Goal: Information Seeking & Learning: Learn about a topic

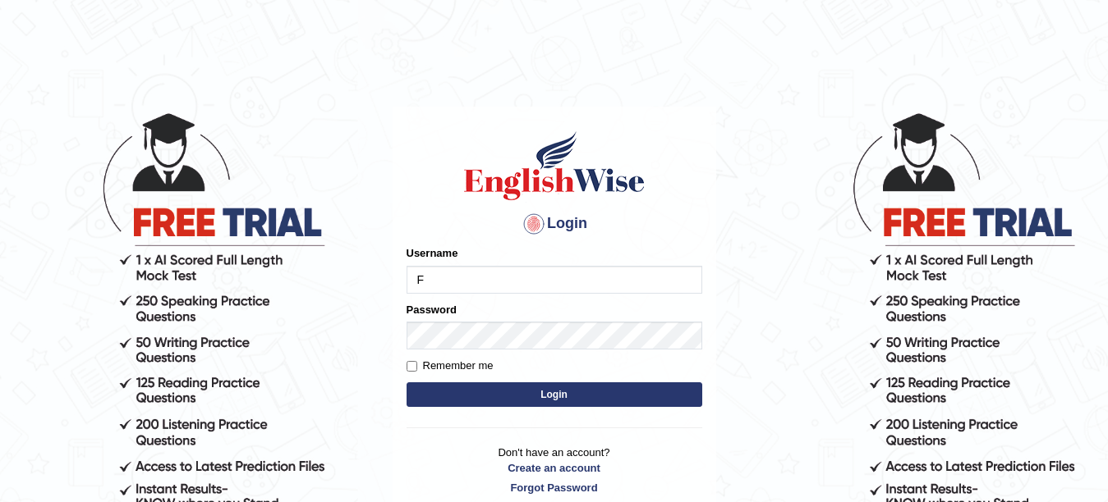
type input "Farzana12"
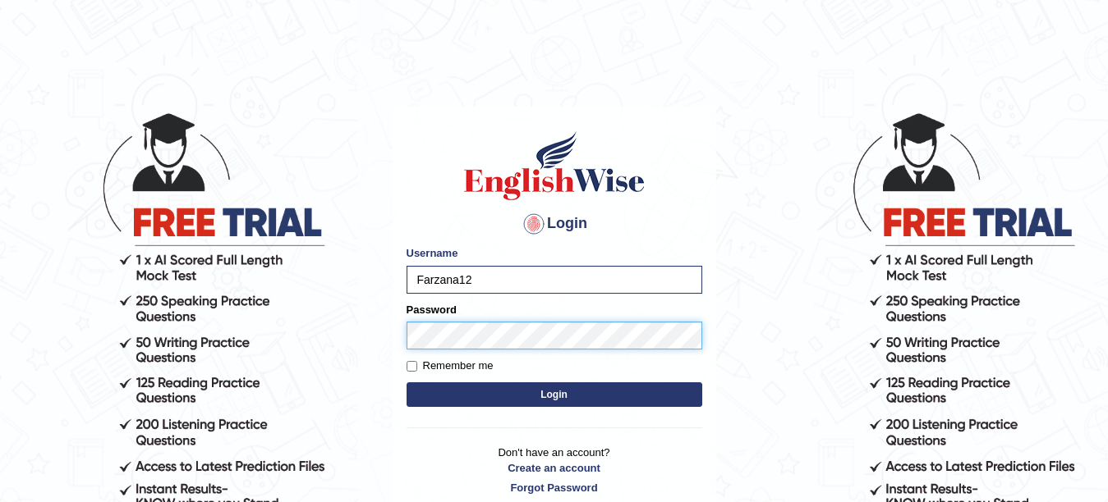
click at [406, 383] on button "Login" at bounding box center [554, 395] width 296 height 25
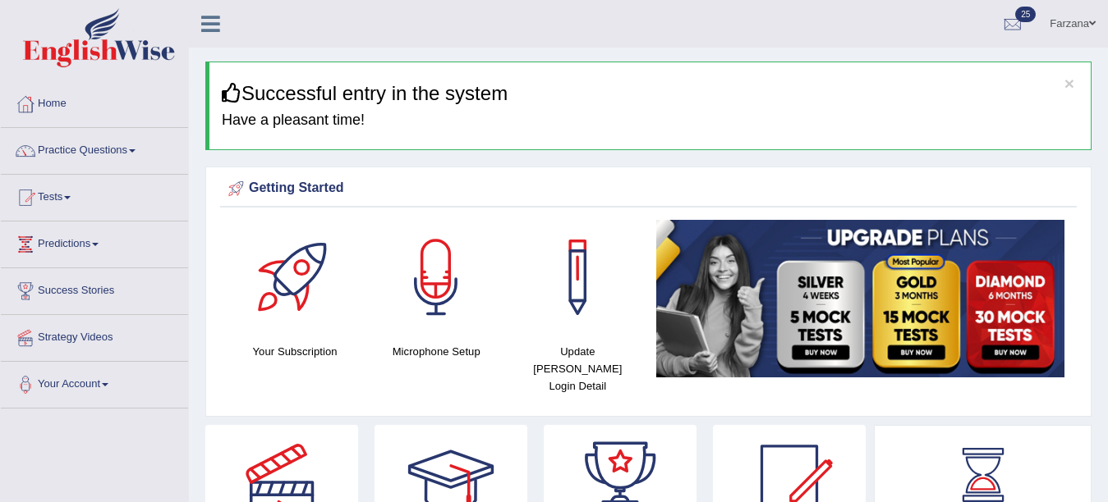
click at [530, 334] on div at bounding box center [577, 277] width 115 height 115
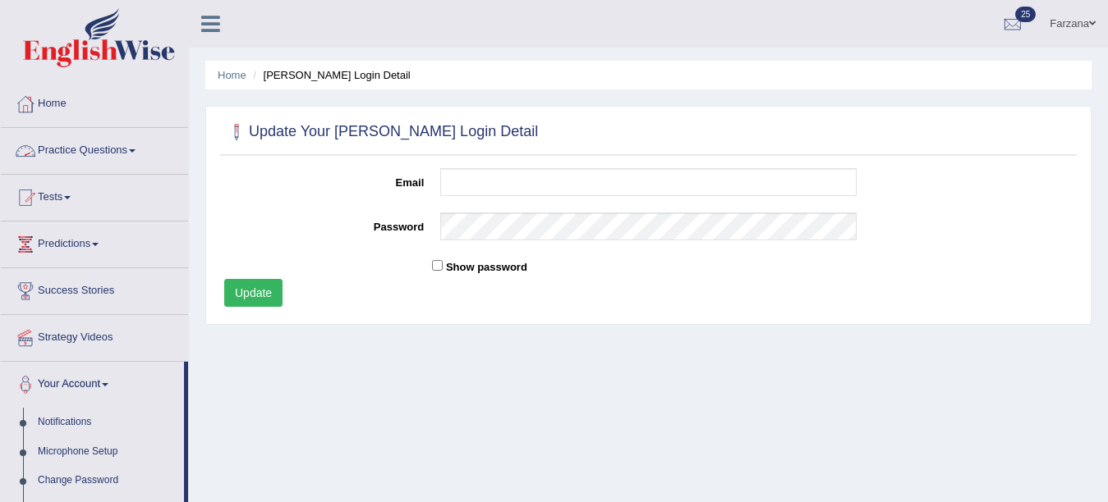
click at [72, 150] on link "Practice Questions" at bounding box center [94, 148] width 187 height 41
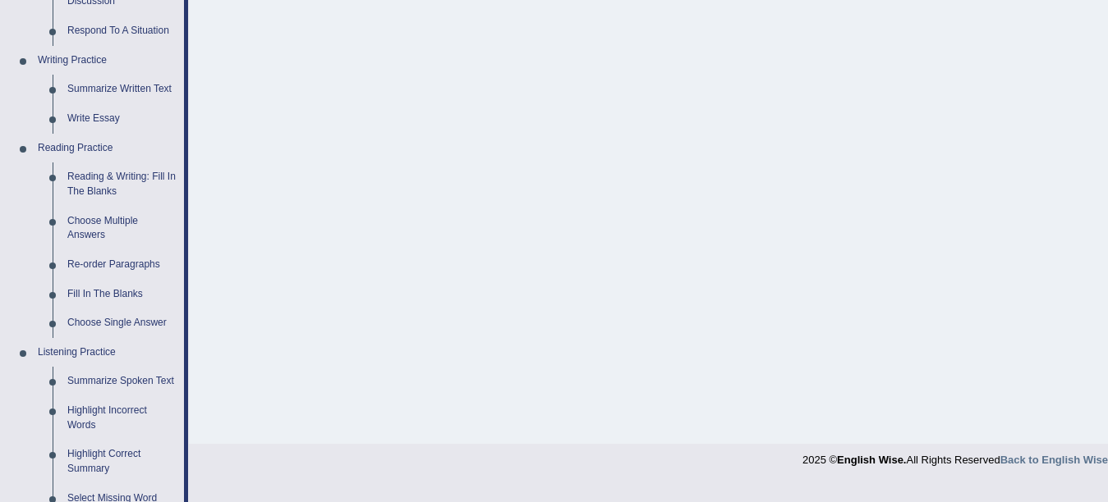
scroll to position [481, 0]
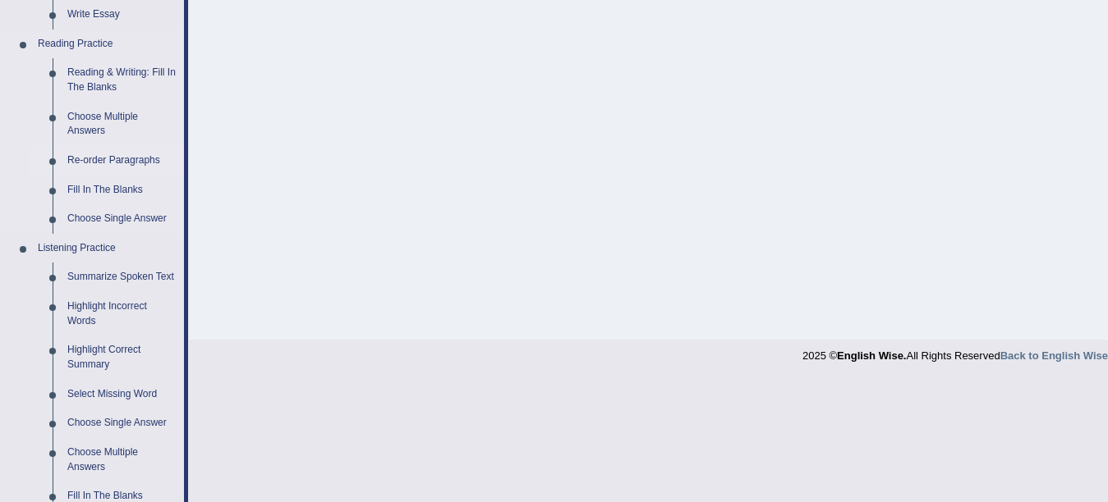
click at [105, 153] on link "Re-order Paragraphs" at bounding box center [122, 161] width 124 height 30
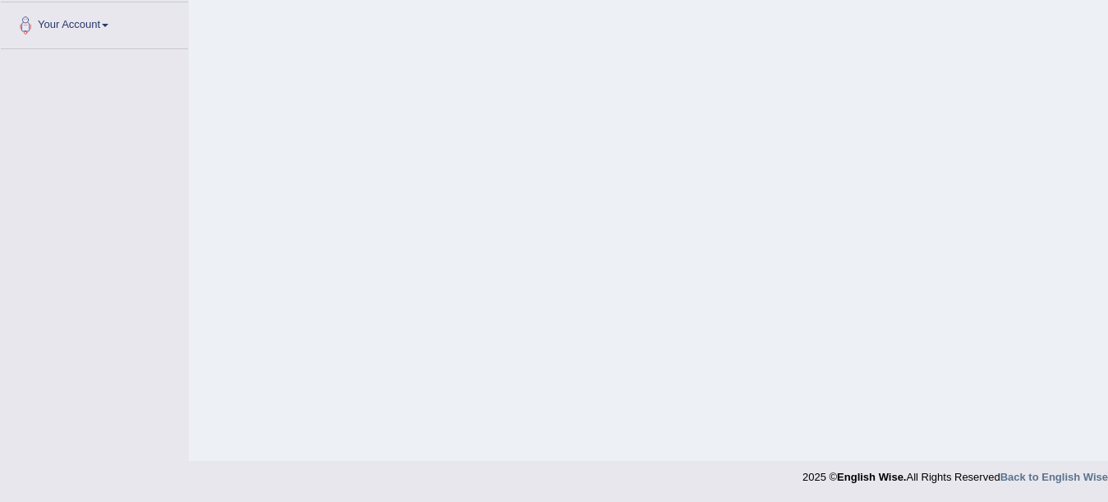
scroll to position [360, 0]
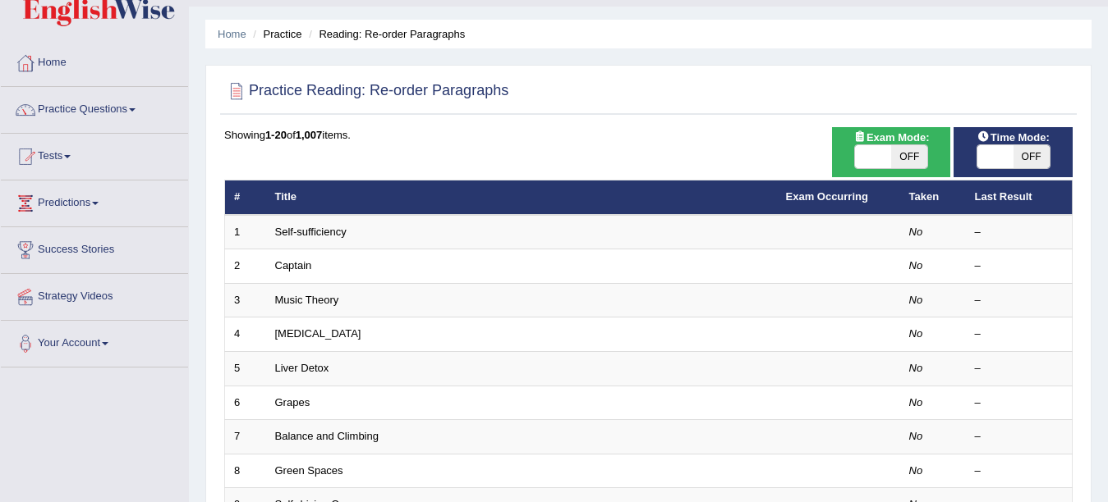
scroll to position [54, 0]
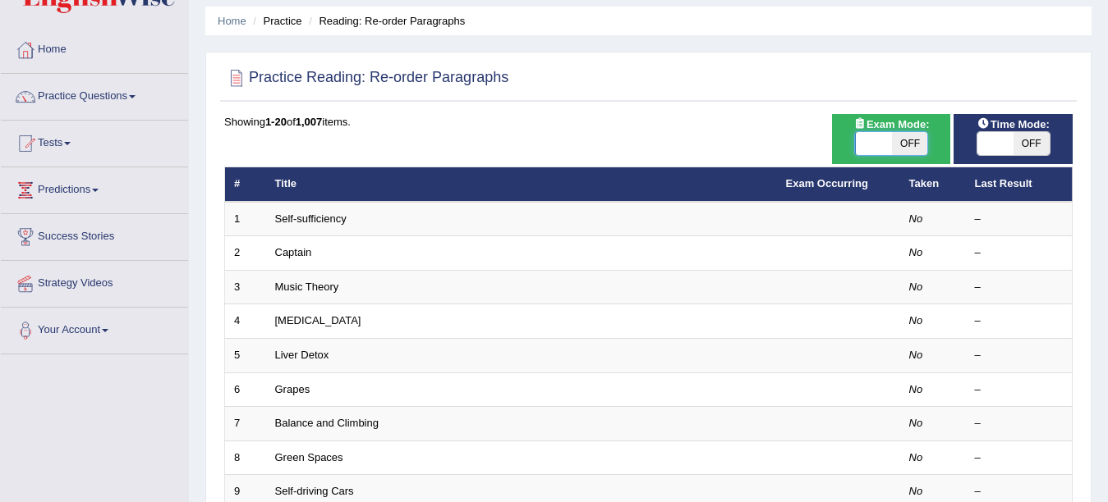
click at [879, 145] on span at bounding box center [874, 143] width 36 height 23
click at [900, 144] on span "OFF" at bounding box center [909, 143] width 36 height 23
checkbox input "true"
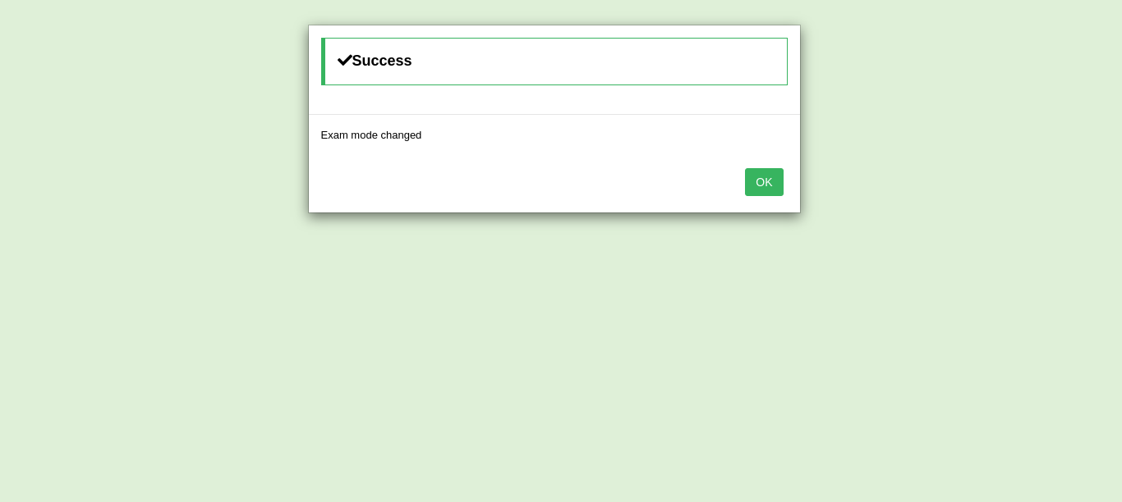
click at [764, 189] on button "OK" at bounding box center [764, 182] width 38 height 28
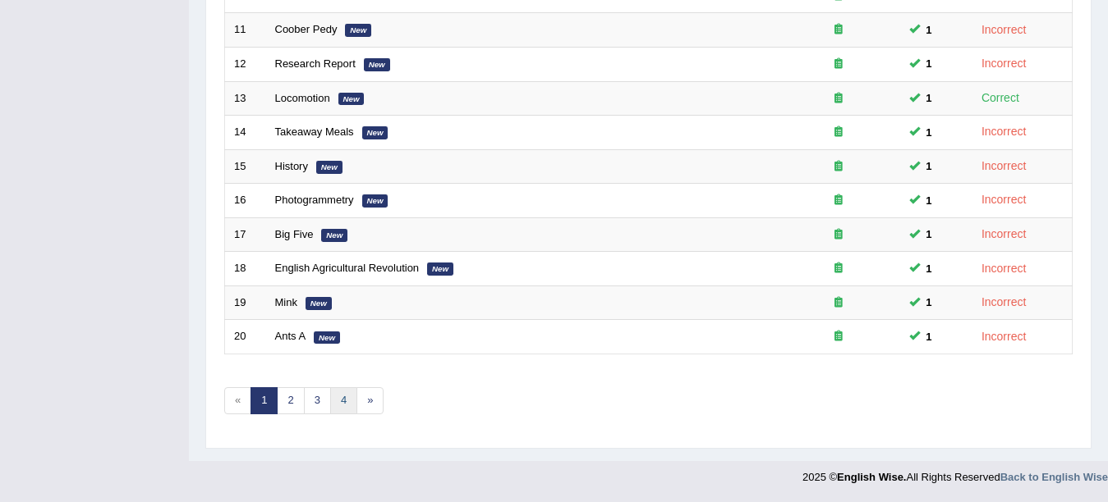
click at [334, 401] on link "4" at bounding box center [343, 401] width 27 height 27
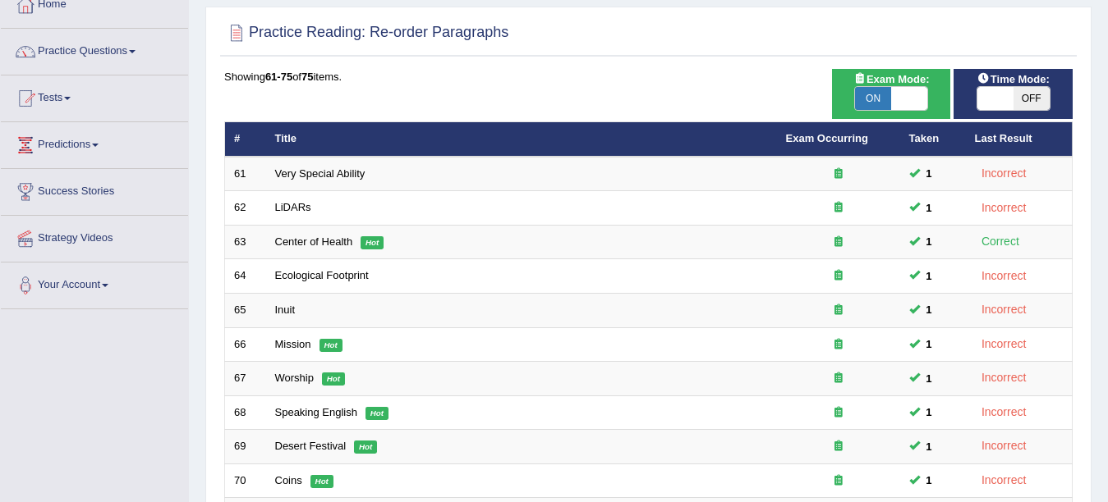
scroll to position [22, 0]
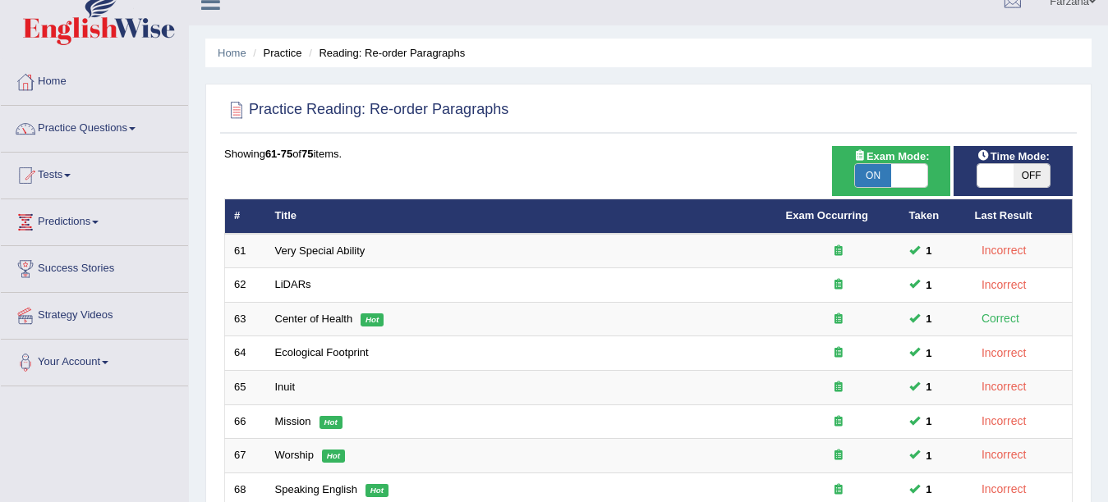
click at [1018, 179] on span "OFF" at bounding box center [1031, 175] width 36 height 23
checkbox input "true"
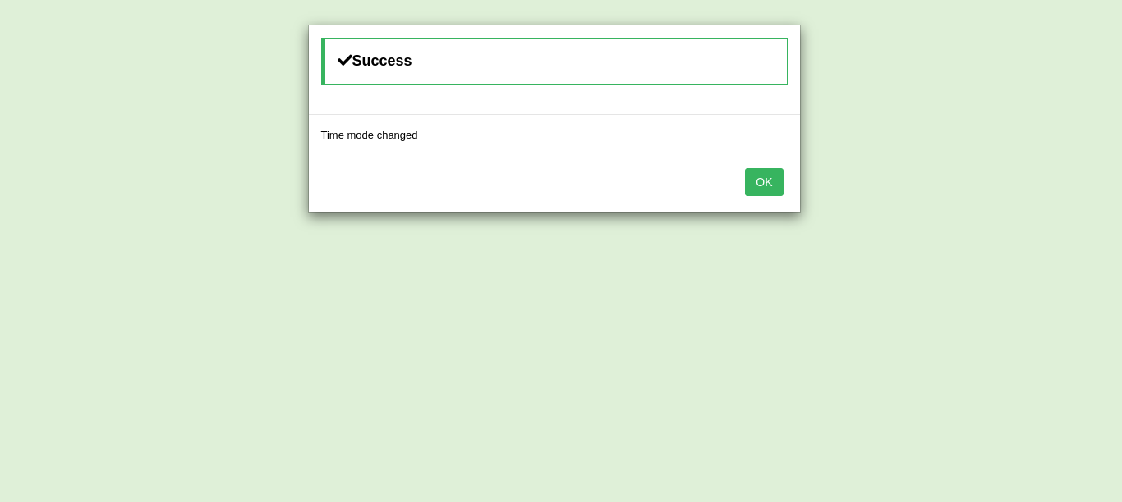
click at [772, 178] on button "OK" at bounding box center [764, 182] width 38 height 28
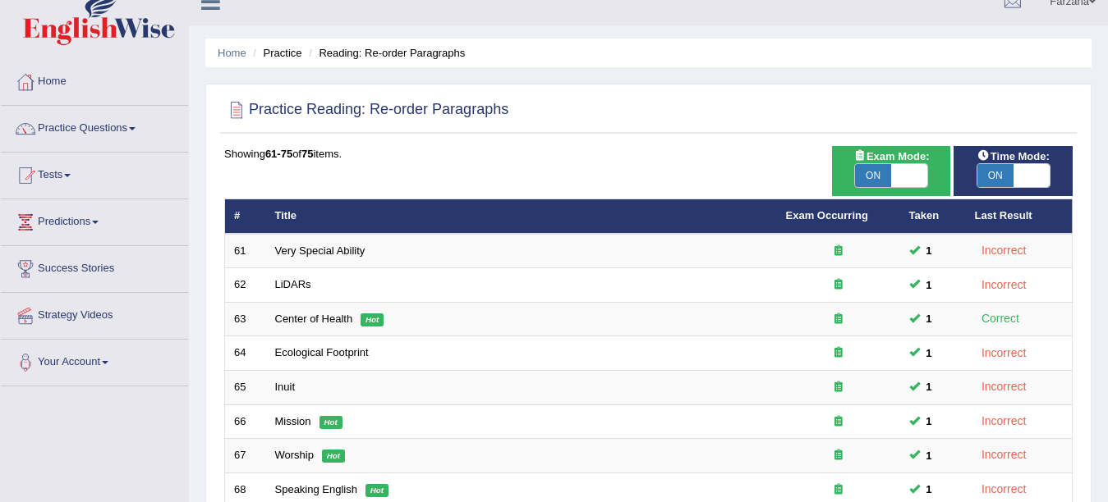
click at [886, 173] on span "ON" at bounding box center [873, 175] width 36 height 23
checkbox input "false"
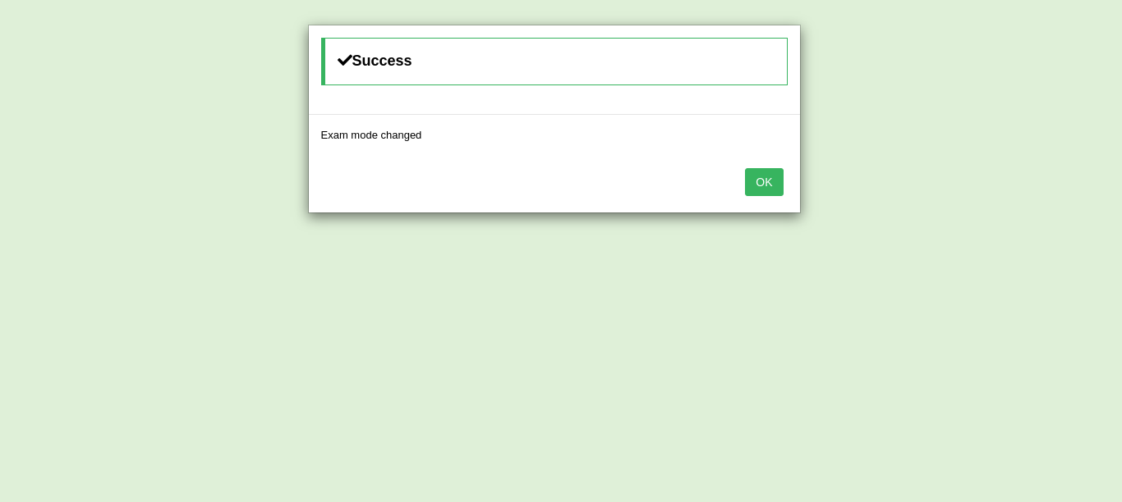
click at [766, 186] on button "OK" at bounding box center [764, 182] width 38 height 28
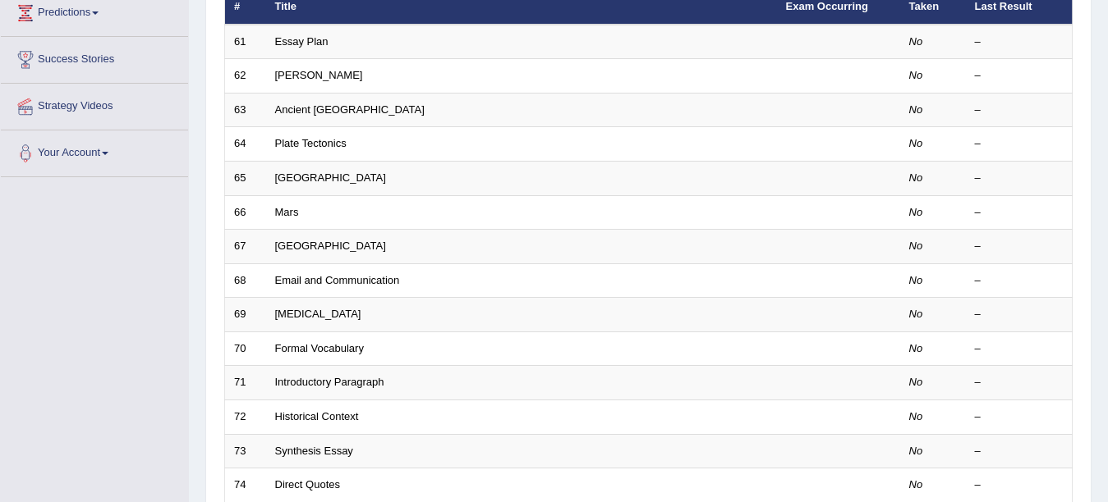
scroll to position [85, 0]
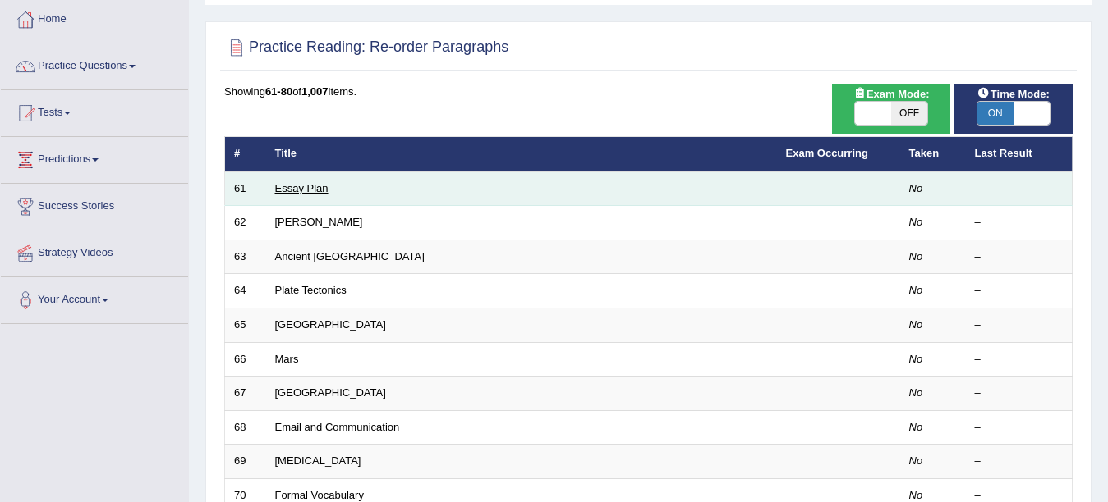
click at [305, 191] on link "Essay Plan" at bounding box center [301, 188] width 53 height 12
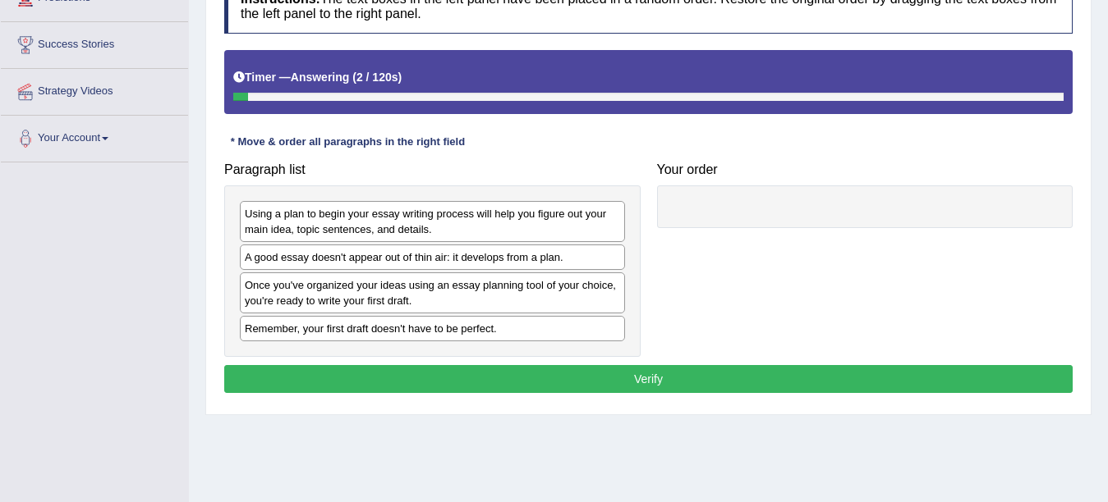
scroll to position [245, 0]
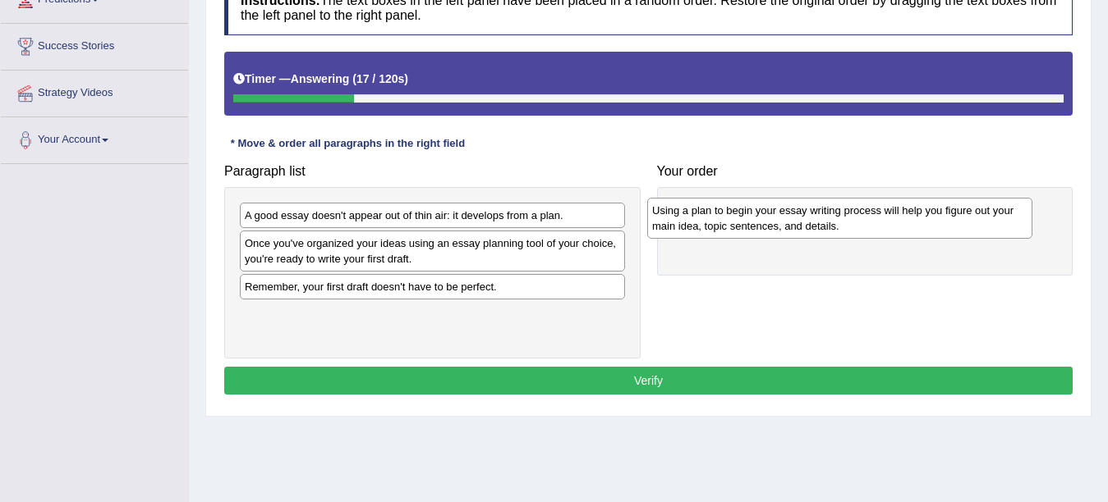
drag, startPoint x: 339, startPoint y: 226, endPoint x: 751, endPoint y: 227, distance: 412.2
click at [751, 227] on div "Using a plan to begin your essay writing process will help you figure out your …" at bounding box center [839, 218] width 385 height 41
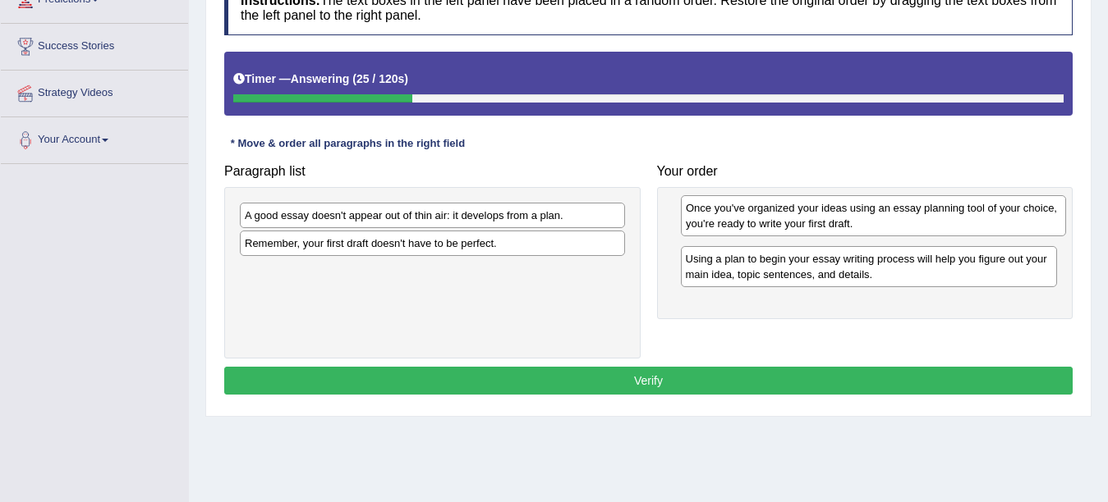
drag, startPoint x: 348, startPoint y: 231, endPoint x: 789, endPoint y: 195, distance: 442.3
click at [789, 195] on div "Once you've organized your ideas using an essay planning tool of your choice, y…" at bounding box center [873, 215] width 385 height 41
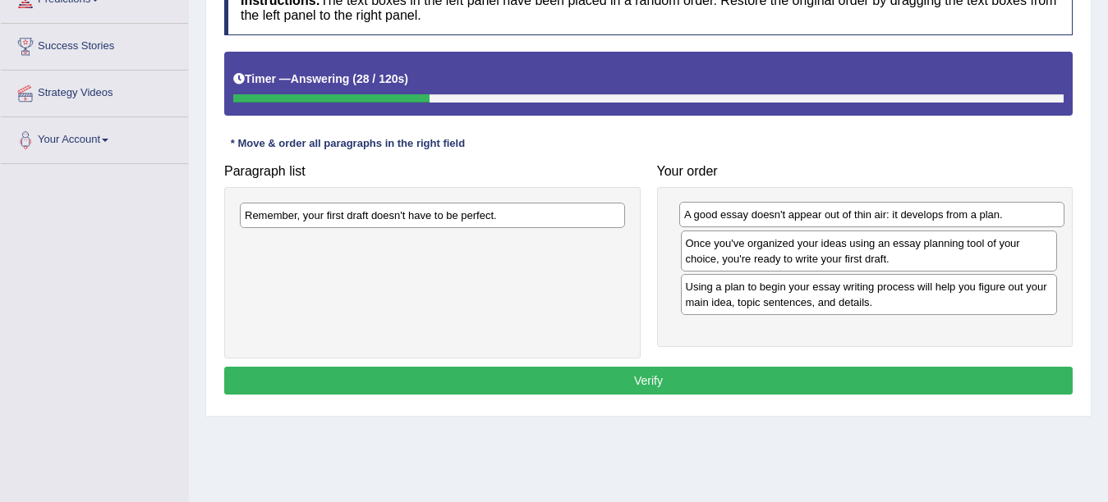
drag, startPoint x: 429, startPoint y: 223, endPoint x: 870, endPoint y: 226, distance: 440.1
click at [870, 226] on div "A good essay doesn't appear out of thin air: it develops from a plan." at bounding box center [871, 214] width 385 height 25
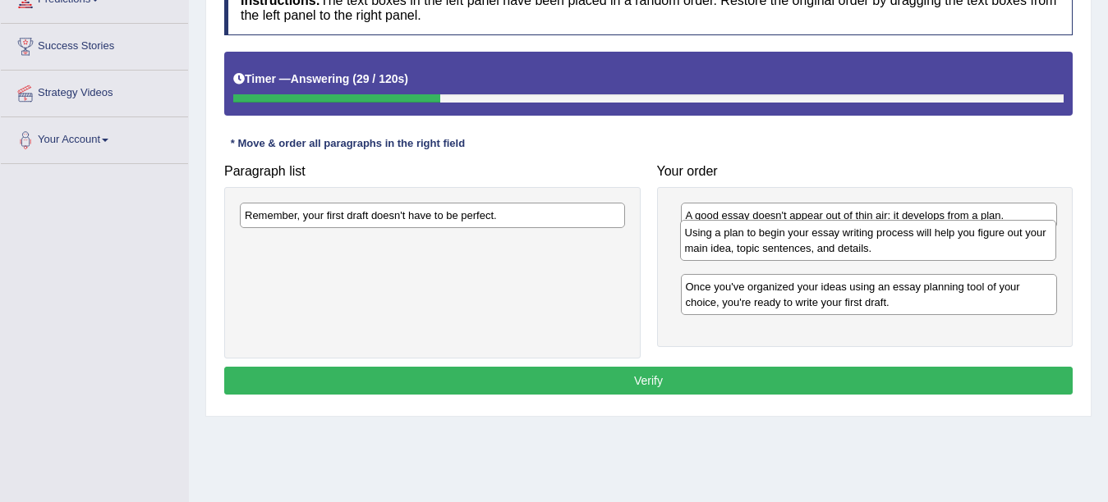
drag, startPoint x: 761, startPoint y: 294, endPoint x: 759, endPoint y: 243, distance: 50.9
click at [759, 243] on div "Using a plan to begin your essay writing process will help you figure out your …" at bounding box center [868, 240] width 377 height 41
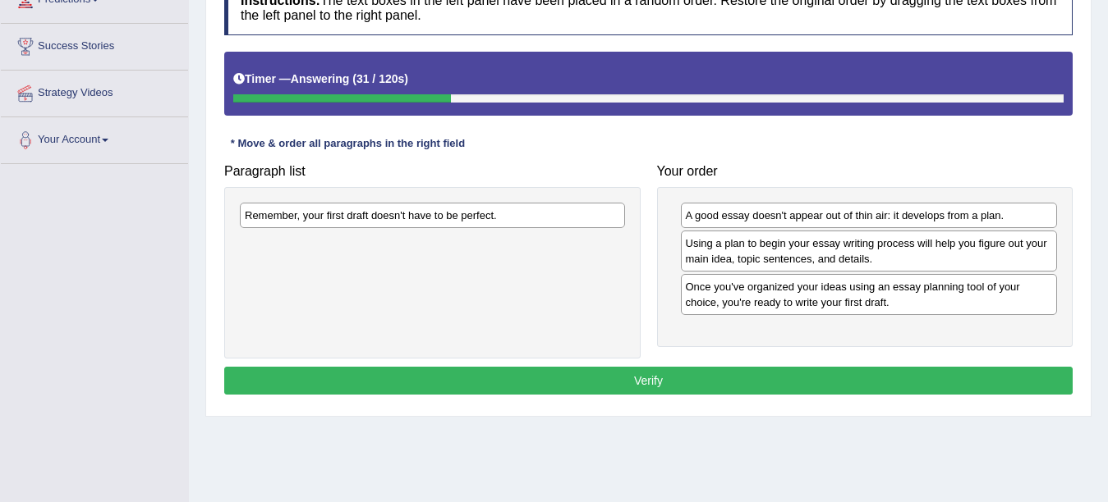
click at [504, 275] on div "Remember, your first draft doesn't have to be perfect." at bounding box center [432, 273] width 416 height 172
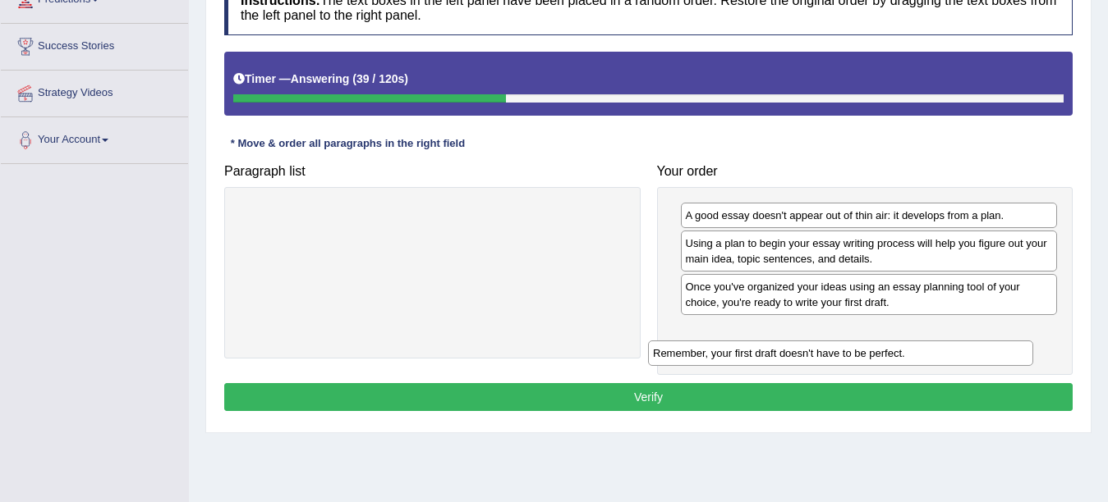
drag, startPoint x: 458, startPoint y: 227, endPoint x: 869, endPoint y: 362, distance: 432.0
click at [869, 362] on div "Remember, your first draft doesn't have to be perfect." at bounding box center [840, 353] width 385 height 25
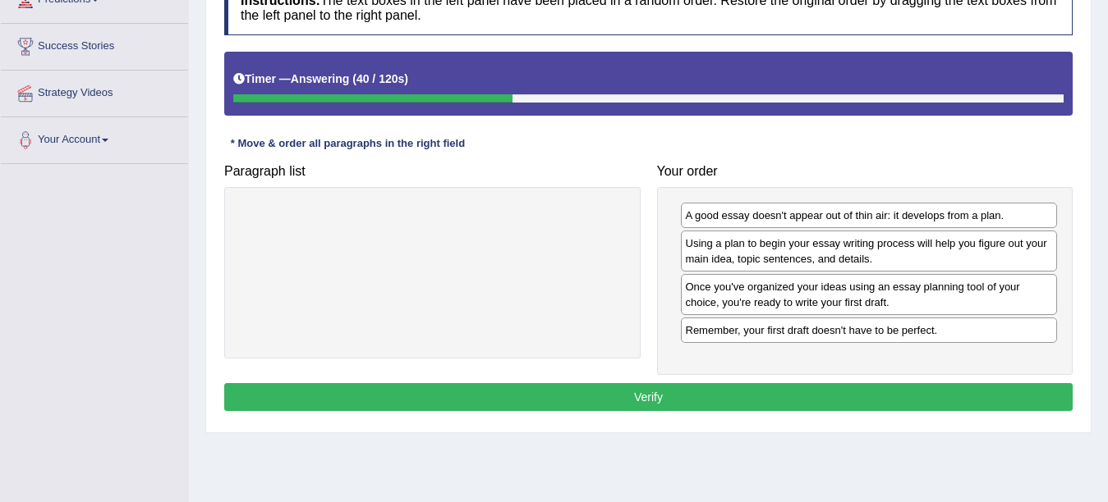
click at [790, 397] on button "Verify" at bounding box center [648, 397] width 848 height 28
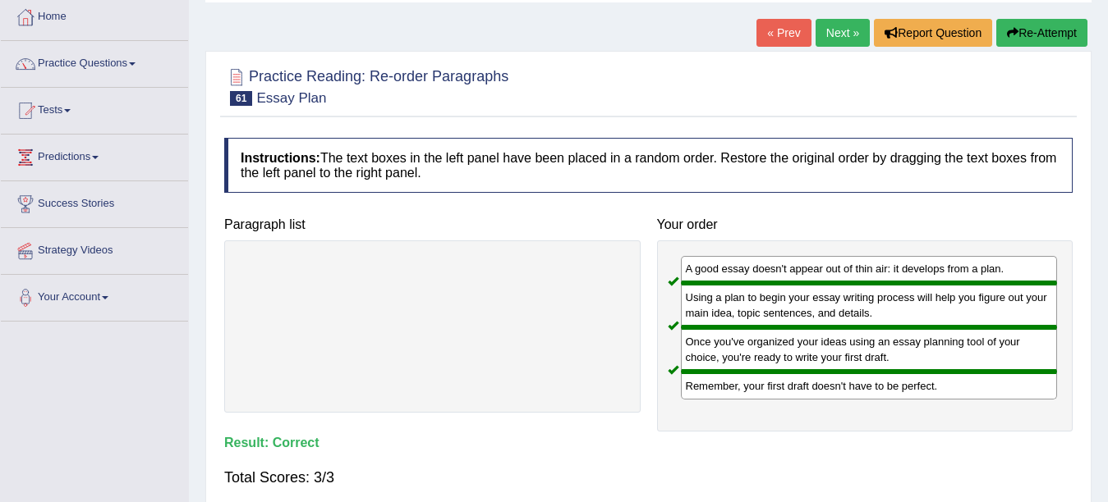
scroll to position [0, 0]
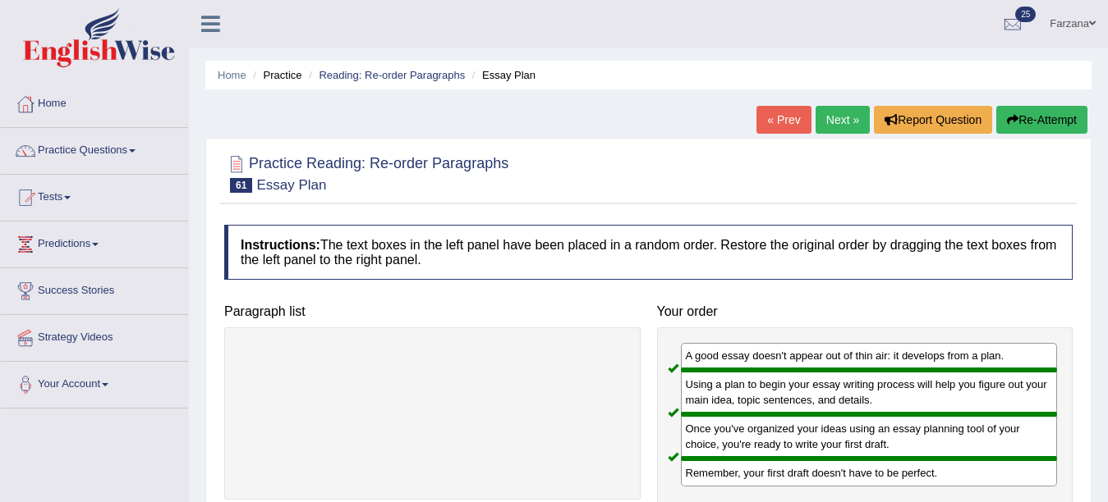
click at [850, 116] on link "Next »" at bounding box center [842, 120] width 54 height 28
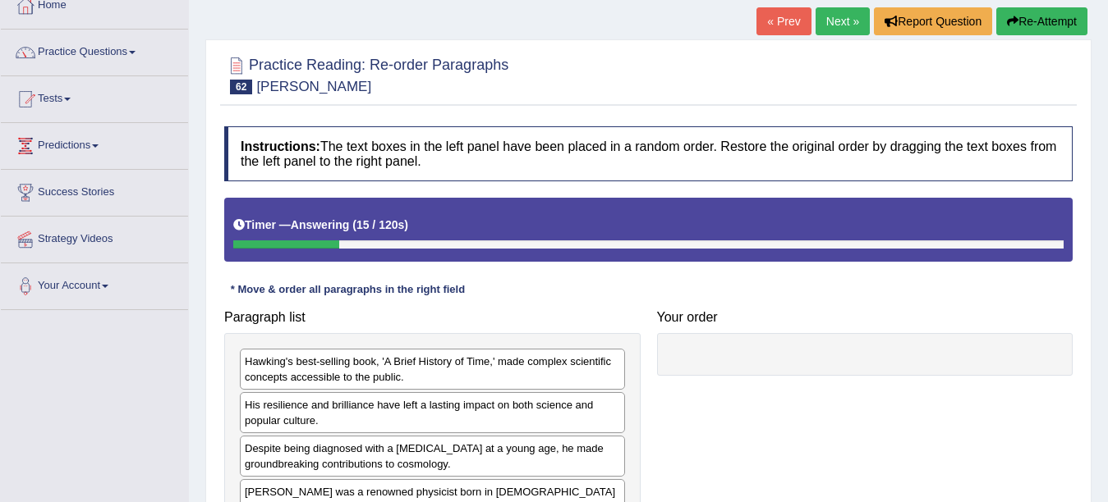
scroll to position [237, 0]
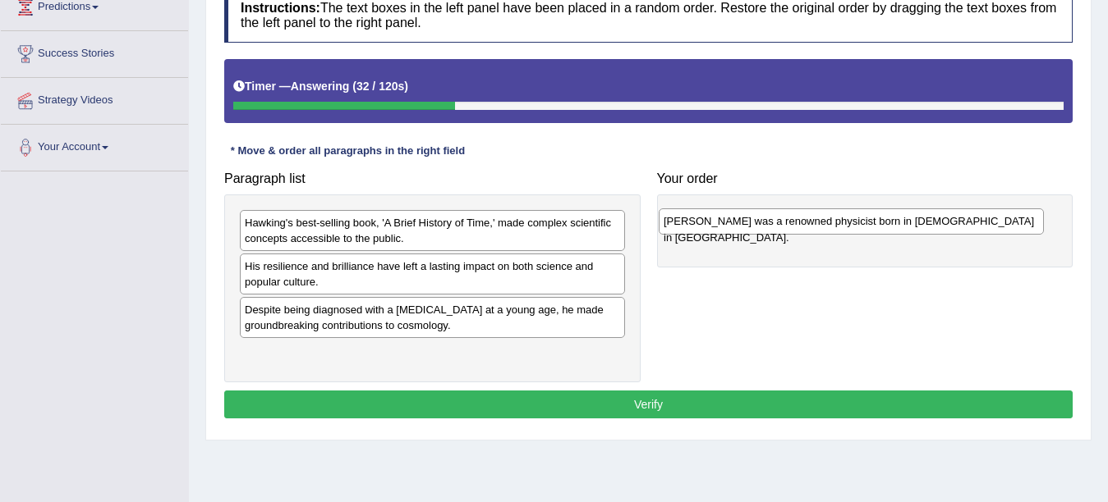
drag, startPoint x: 467, startPoint y: 335, endPoint x: 827, endPoint y: 222, distance: 377.1
click at [827, 222] on div "Stephen Hawking was a renowned physicist born in 1942 in England." at bounding box center [850, 221] width 385 height 25
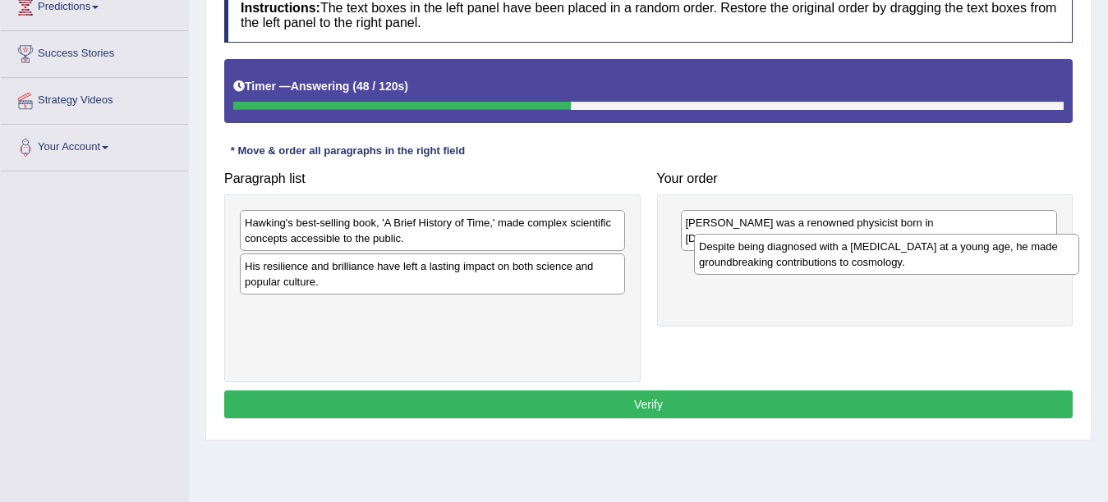
drag, startPoint x: 365, startPoint y: 321, endPoint x: 819, endPoint y: 257, distance: 458.5
click at [819, 257] on div "Despite being diagnosed with a motor neuron disease at a young age, he made gro…" at bounding box center [886, 254] width 385 height 41
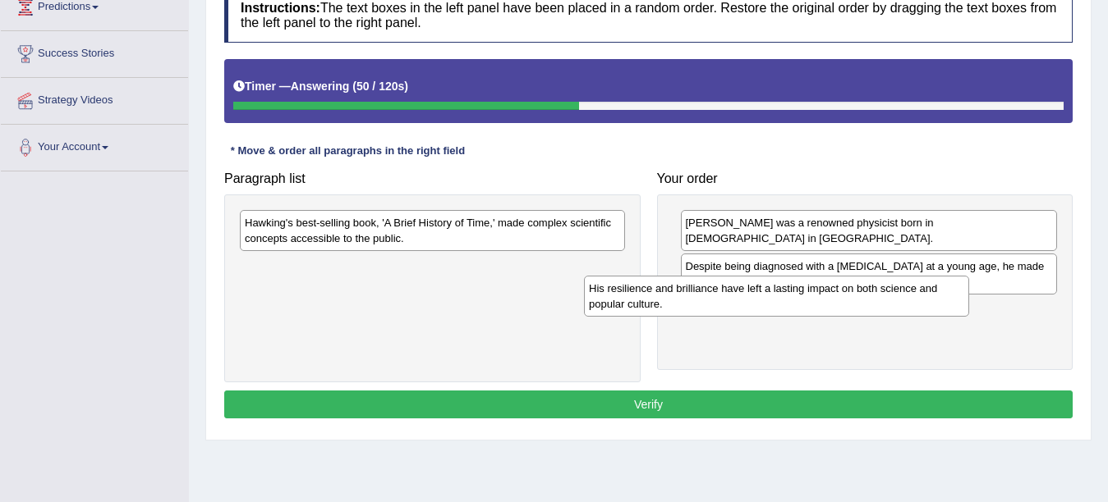
drag, startPoint x: 471, startPoint y: 305, endPoint x: 774, endPoint y: 310, distance: 303.0
click at [774, 310] on div "His resilience and brilliance have left a lasting impact on both science and po…" at bounding box center [776, 296] width 385 height 41
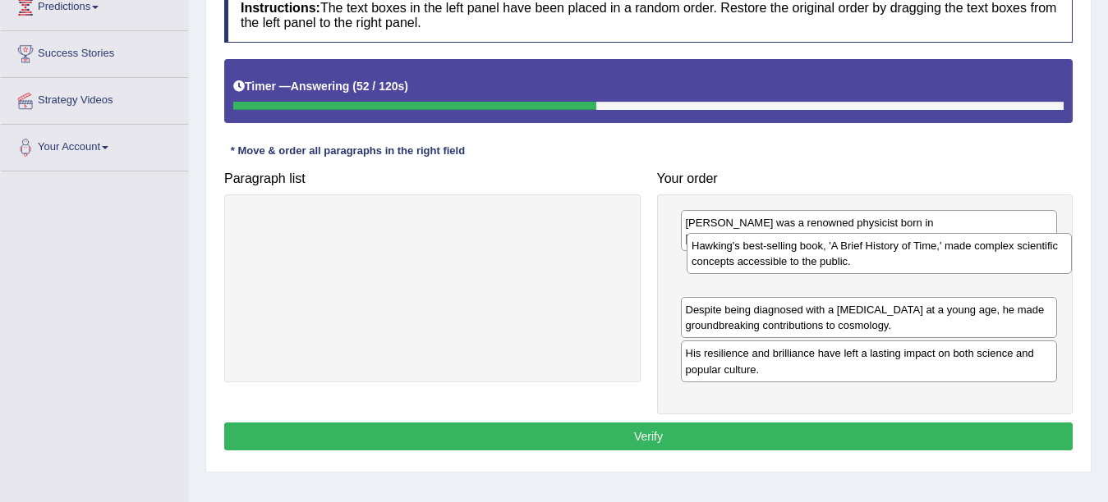
drag, startPoint x: 314, startPoint y: 230, endPoint x: 761, endPoint y: 253, distance: 447.2
click at [761, 253] on div "Hawking's best-selling book, 'A Brief History of Time,' made complex scientific…" at bounding box center [878, 253] width 385 height 41
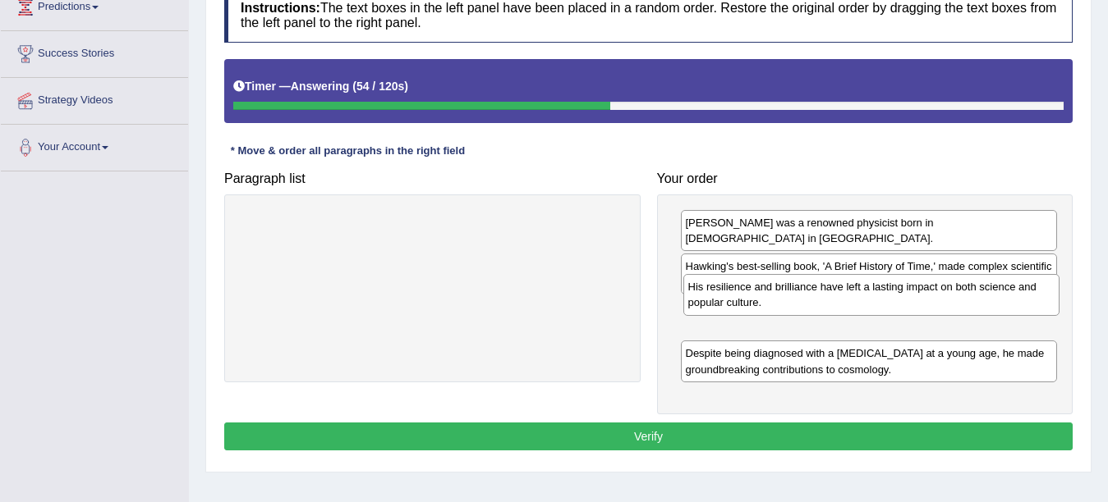
drag, startPoint x: 727, startPoint y: 340, endPoint x: 728, endPoint y: 289, distance: 50.9
click at [728, 289] on div "His resilience and brilliance have left a lasting impact on both science and po…" at bounding box center [871, 294] width 377 height 41
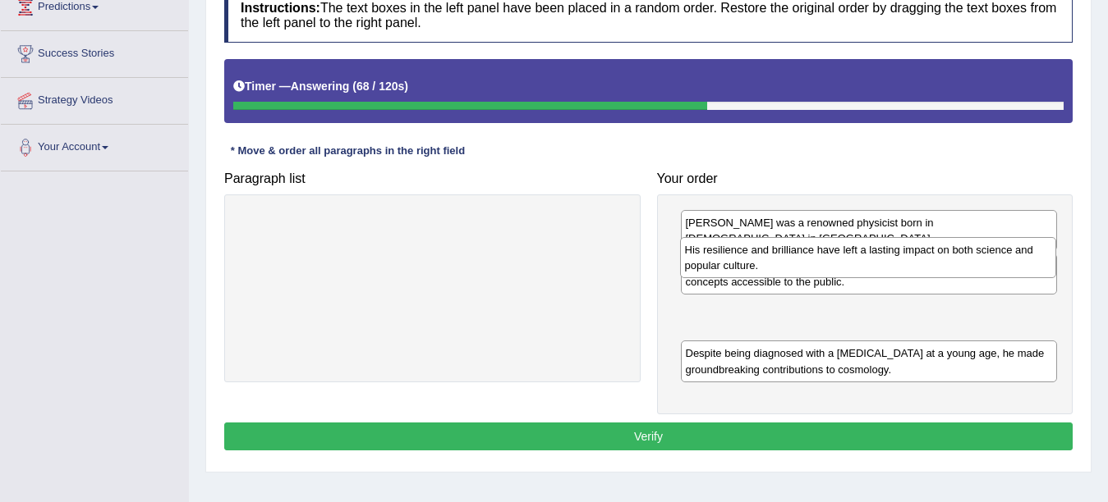
drag, startPoint x: 860, startPoint y: 313, endPoint x: 859, endPoint y: 268, distance: 44.3
click at [859, 268] on div "His resilience and brilliance have left a lasting impact on both science and po…" at bounding box center [868, 257] width 377 height 41
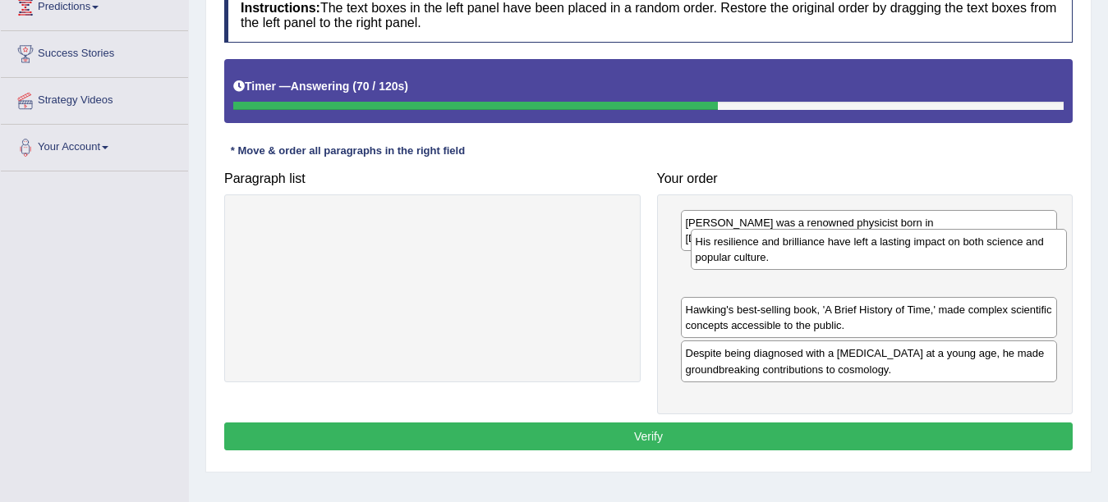
drag, startPoint x: 816, startPoint y: 307, endPoint x: 826, endPoint y: 255, distance: 53.5
click at [826, 255] on div "His resilience and brilliance have left a lasting impact on both science and po…" at bounding box center [879, 249] width 377 height 41
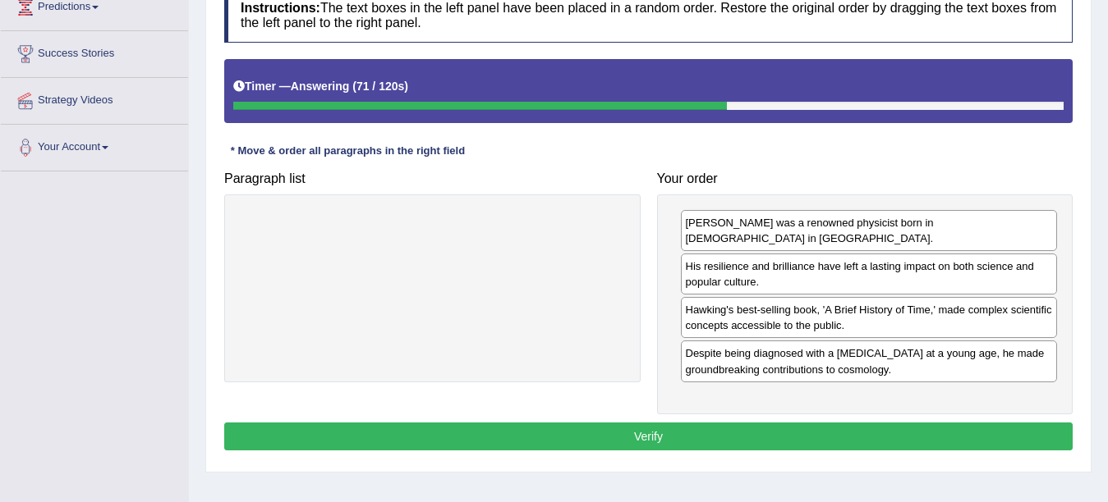
click at [726, 423] on button "Verify" at bounding box center [648, 437] width 848 height 28
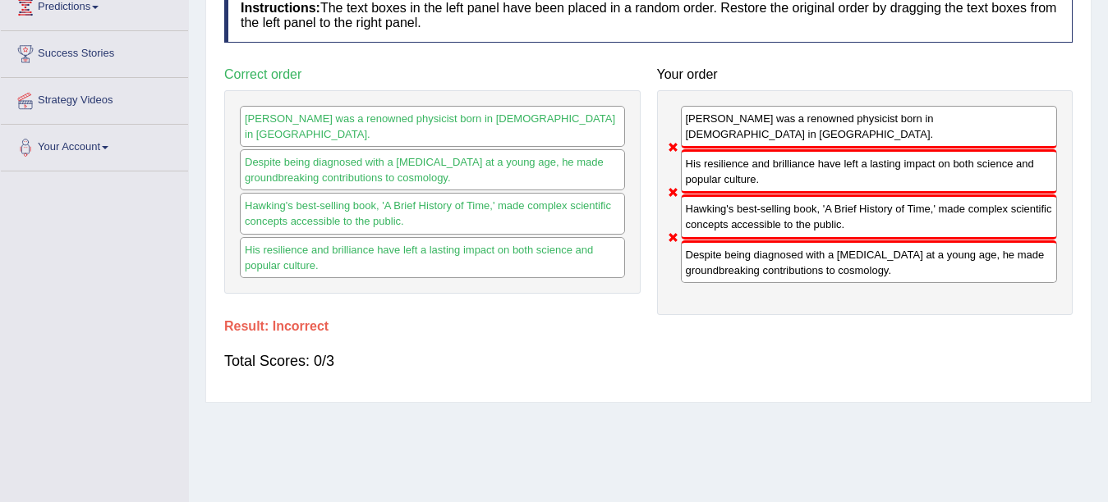
click at [1024, 372] on div "Instructions: The text boxes in the left panel have been placed in a random ord…" at bounding box center [648, 186] width 856 height 415
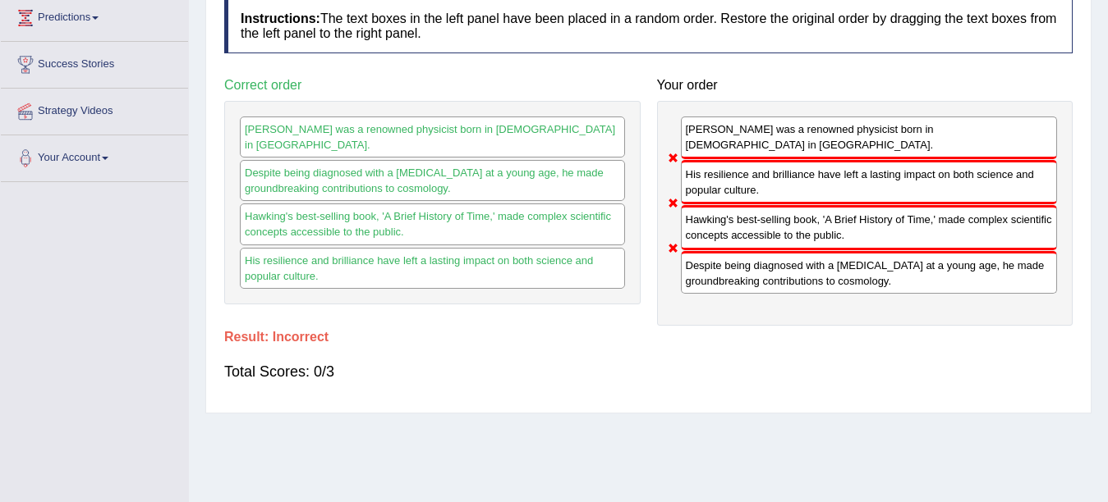
scroll to position [0, 0]
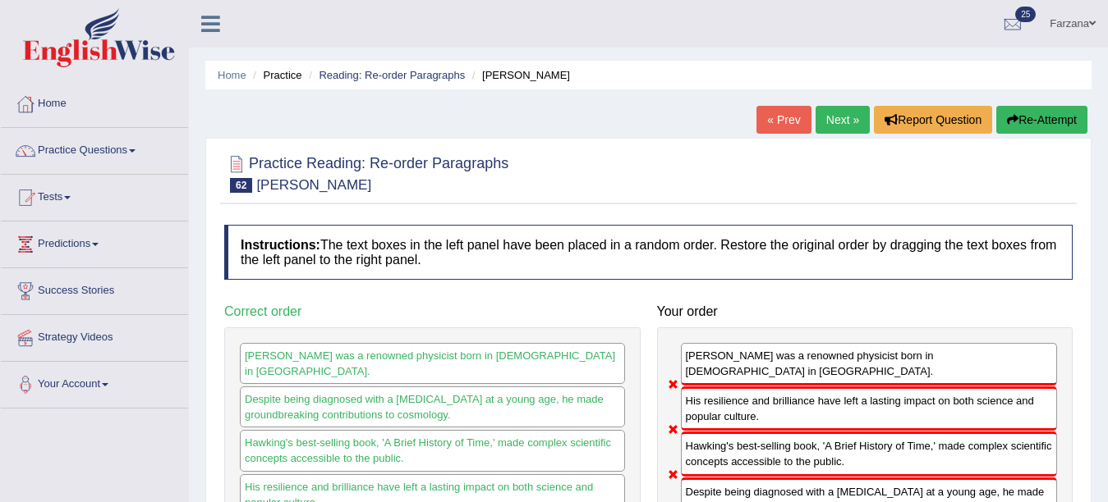
click at [902, 152] on div at bounding box center [648, 173] width 848 height 50
click at [839, 122] on link "Next »" at bounding box center [842, 120] width 54 height 28
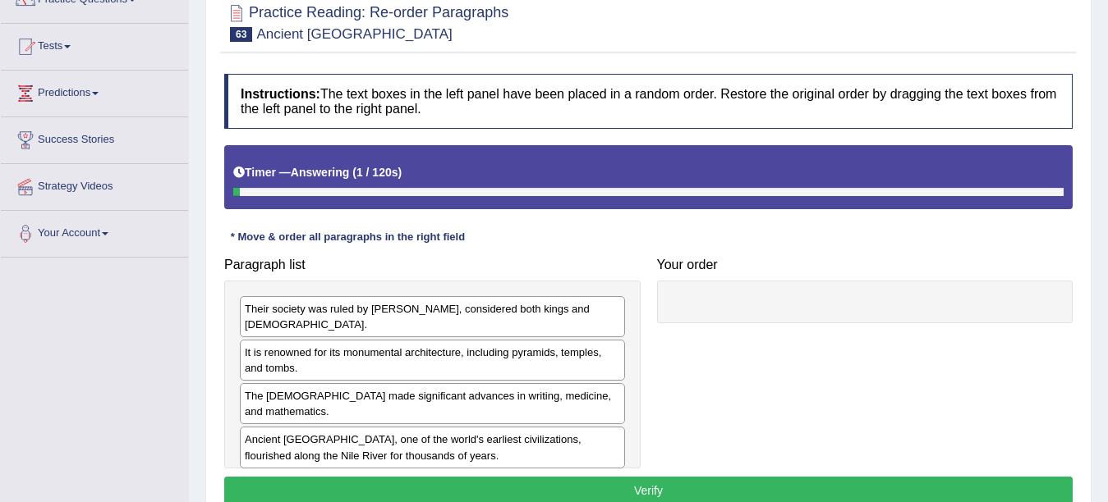
scroll to position [151, 0]
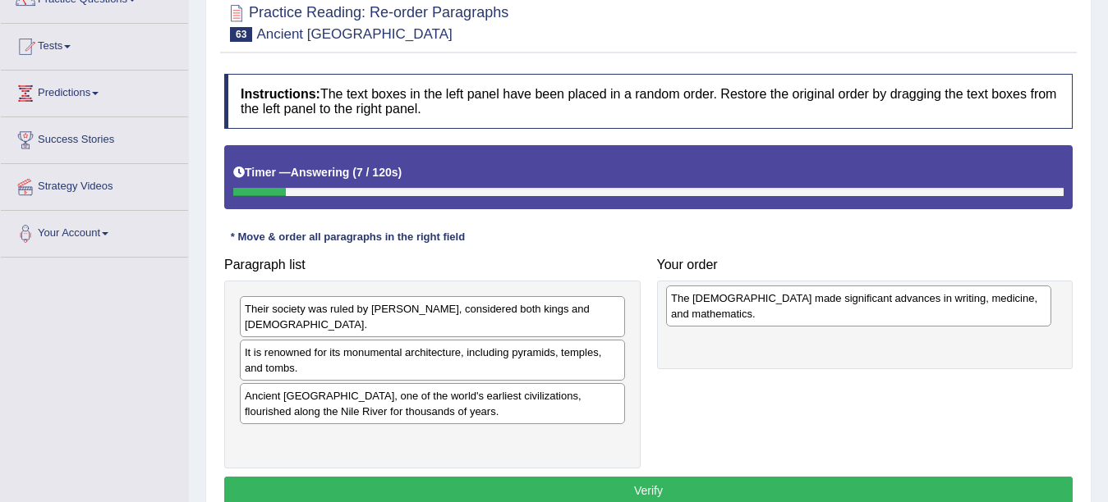
drag, startPoint x: 496, startPoint y: 379, endPoint x: 922, endPoint y: 296, distance: 434.0
click at [922, 296] on div "The [DEMOGRAPHIC_DATA] made significant advances in writing, medicine, and math…" at bounding box center [858, 306] width 385 height 41
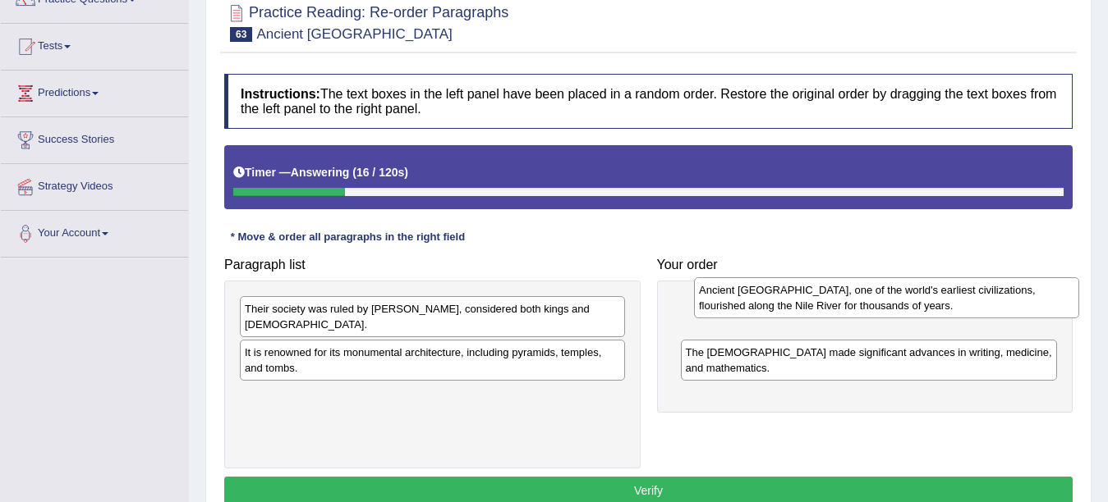
drag, startPoint x: 438, startPoint y: 398, endPoint x: 892, endPoint y: 308, distance: 462.9
click at [892, 308] on div "Ancient [GEOGRAPHIC_DATA], one of the world's earliest civilizations, flourishe…" at bounding box center [886, 298] width 385 height 41
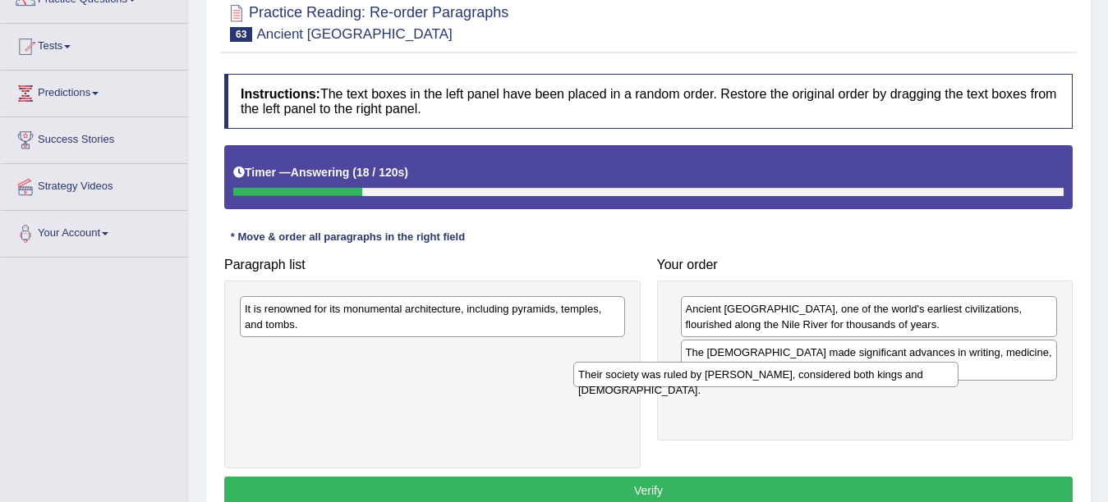
drag, startPoint x: 369, startPoint y: 312, endPoint x: 720, endPoint y: 369, distance: 356.1
click at [708, 372] on div "Their society was ruled by [PERSON_NAME], considered both kings and [DEMOGRAPHI…" at bounding box center [765, 374] width 385 height 25
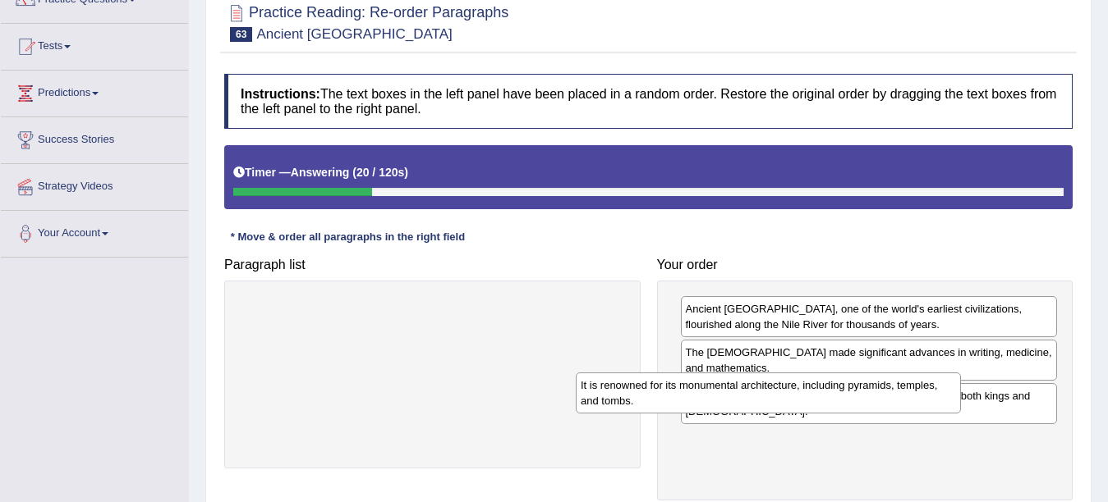
drag, startPoint x: 398, startPoint y: 324, endPoint x: 734, endPoint y: 401, distance: 344.4
click at [734, 401] on div "It is renowned for its monumental architecture, including pyramids, temples, an…" at bounding box center [768, 393] width 385 height 41
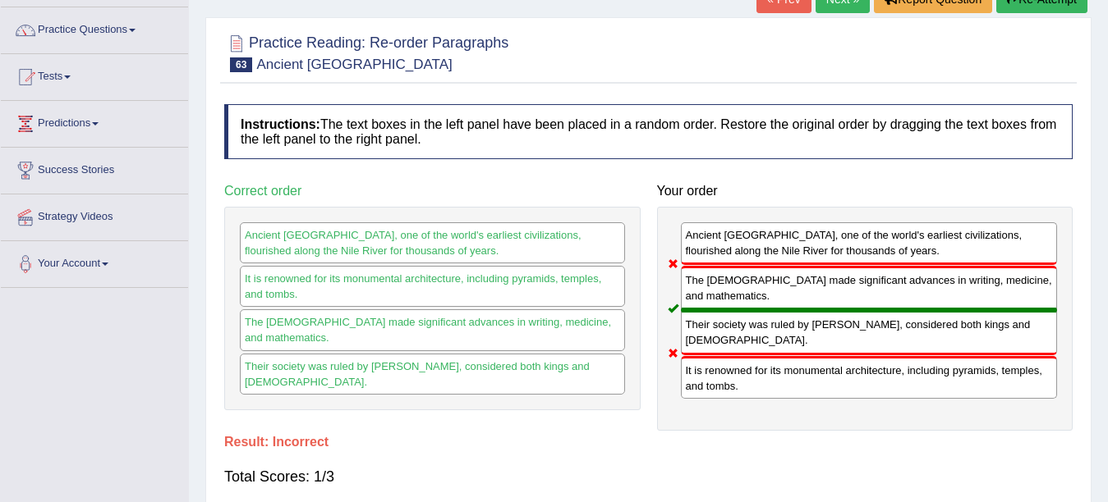
scroll to position [100, 0]
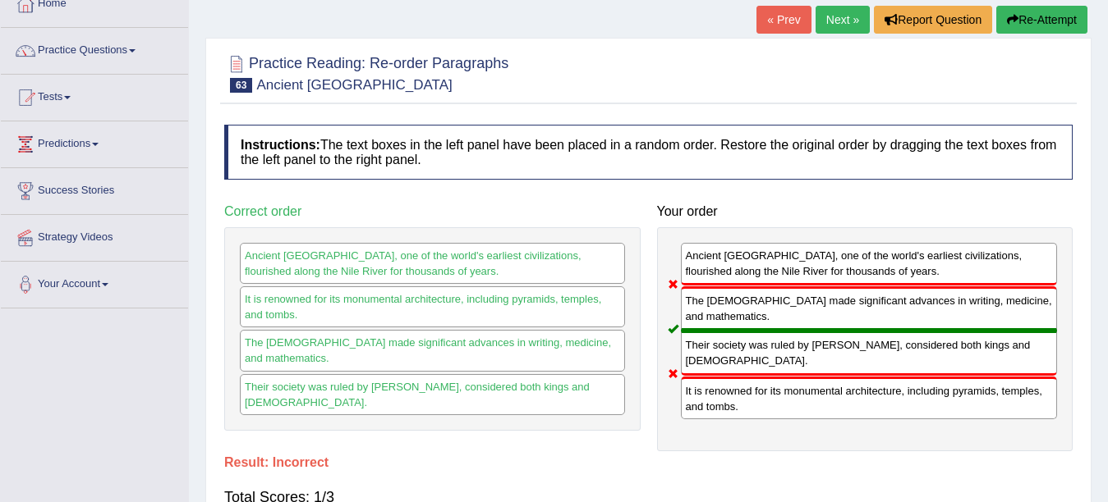
click at [827, 25] on link "Next »" at bounding box center [842, 20] width 54 height 28
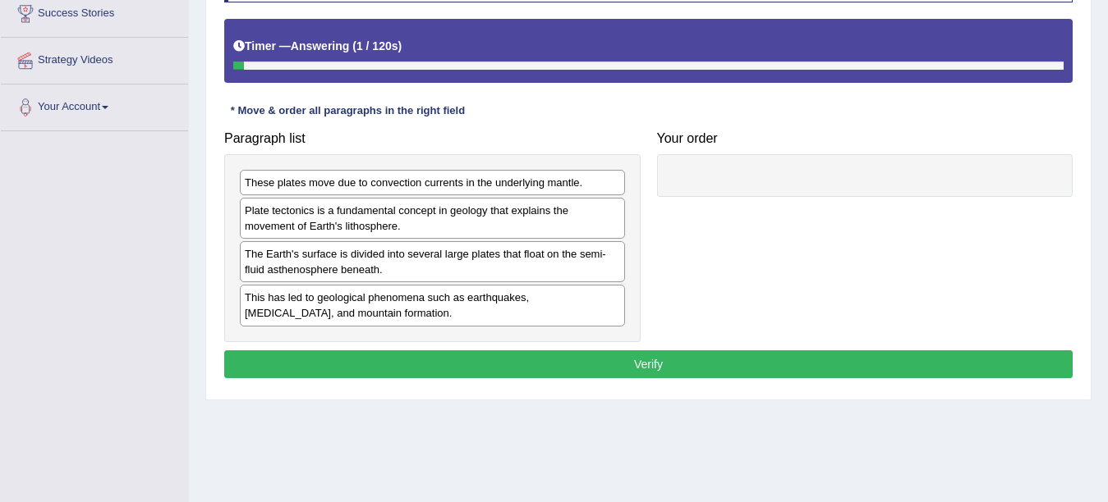
scroll to position [278, 0]
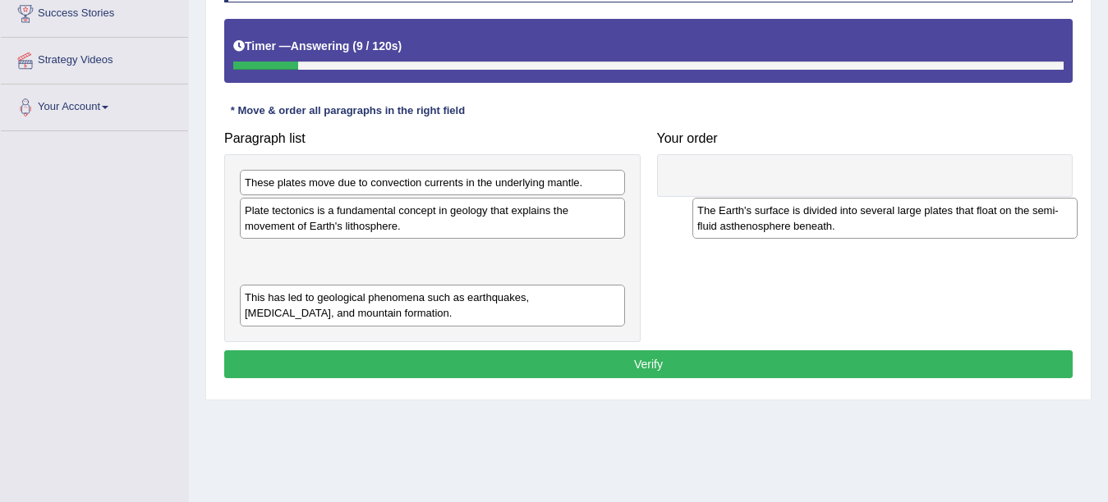
drag, startPoint x: 300, startPoint y: 273, endPoint x: 768, endPoint y: 201, distance: 473.5
click at [768, 202] on div "The Earth's surface is divided into several large plates that float on the semi…" at bounding box center [884, 218] width 385 height 41
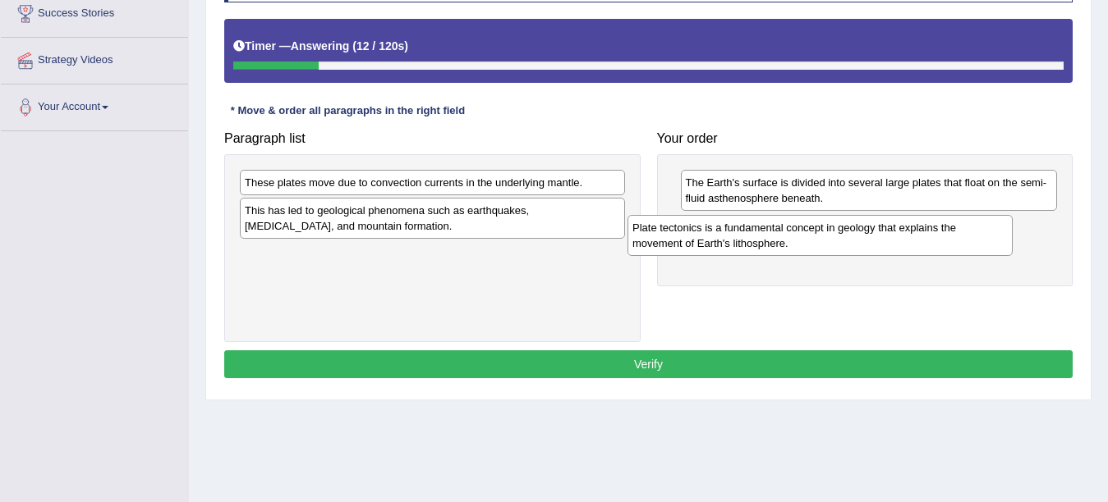
drag, startPoint x: 442, startPoint y: 223, endPoint x: 829, endPoint y: 240, distance: 387.9
click at [829, 240] on div "Plate tectonics is a fundamental concept in geology that explains the movement …" at bounding box center [819, 235] width 385 height 41
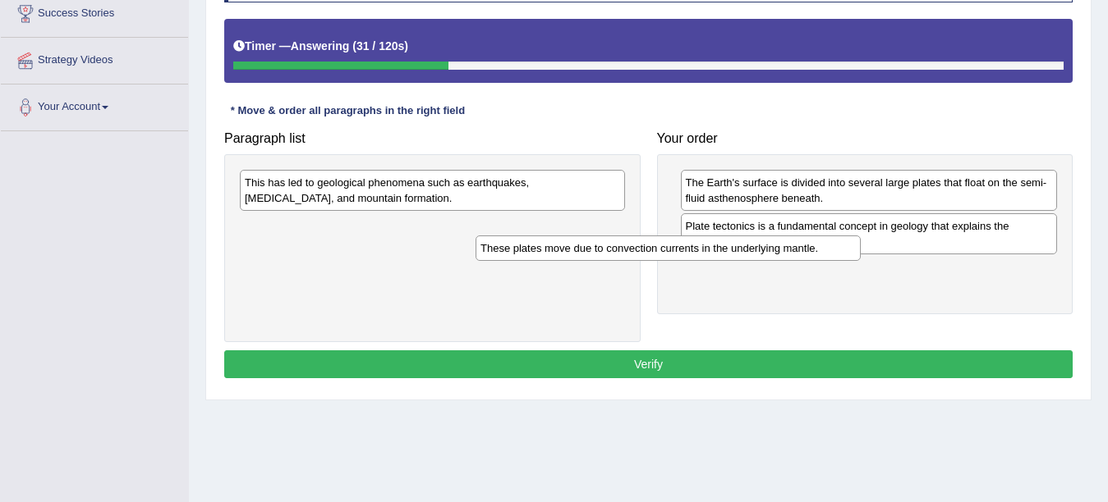
drag, startPoint x: 512, startPoint y: 188, endPoint x: 804, endPoint y: 277, distance: 304.7
click at [804, 261] on div "These plates move due to convection currents in the underlying mantle." at bounding box center [667, 248] width 385 height 25
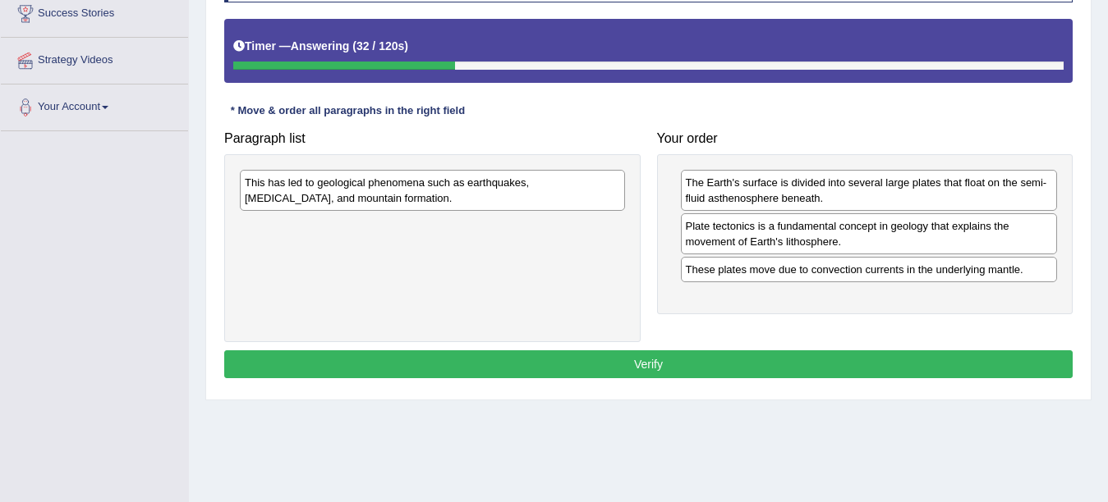
click at [349, 233] on div "This has led to geological phenomena such as earthquakes, volcanic eruptions, a…" at bounding box center [432, 248] width 416 height 188
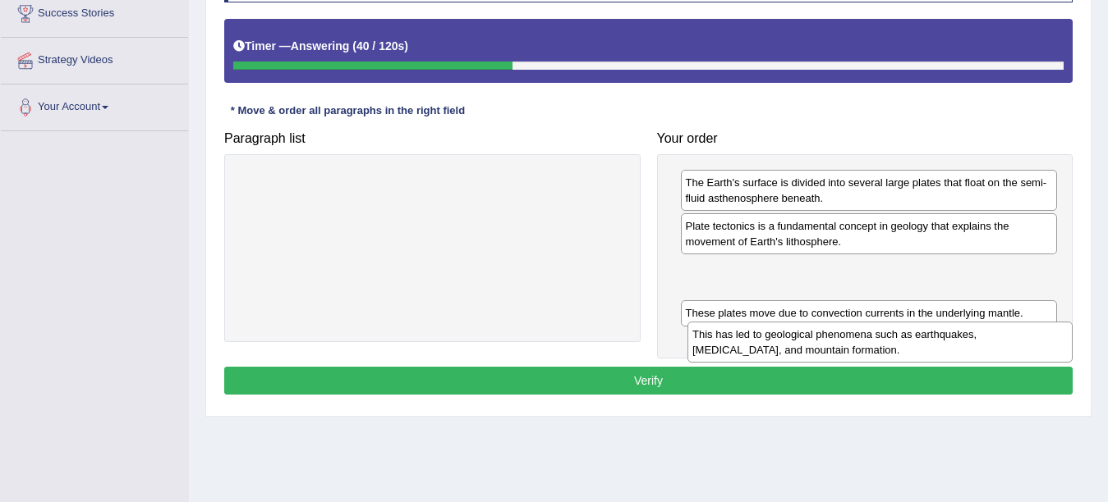
drag, startPoint x: 303, startPoint y: 200, endPoint x: 751, endPoint y: 351, distance: 473.3
click at [751, 351] on div "This has led to geological phenomena such as earthquakes, volcanic eruptions, a…" at bounding box center [879, 342] width 385 height 41
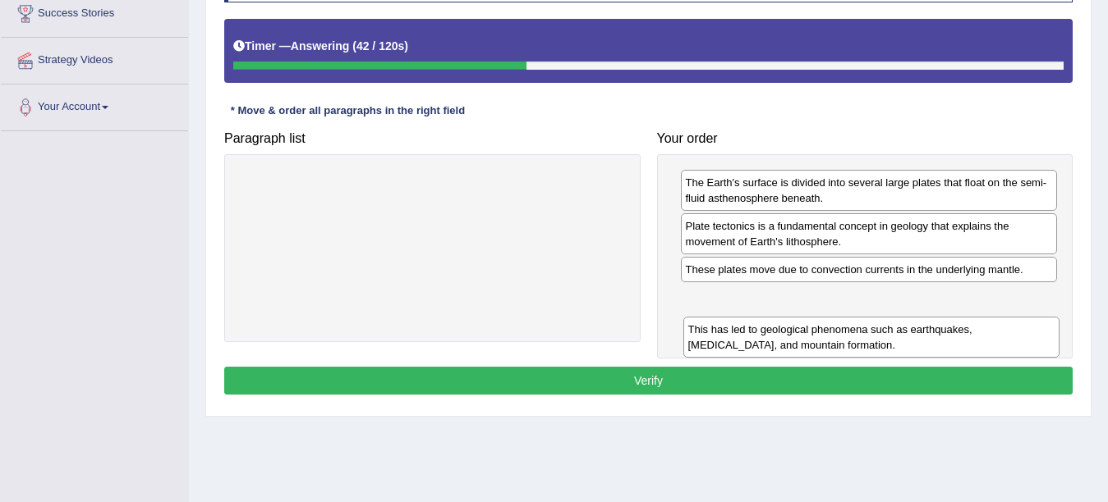
drag, startPoint x: 736, startPoint y: 289, endPoint x: 743, endPoint y: 322, distance: 33.5
click at [743, 322] on div "This has led to geological phenomena such as earthquakes, volcanic eruptions, a…" at bounding box center [871, 337] width 377 height 41
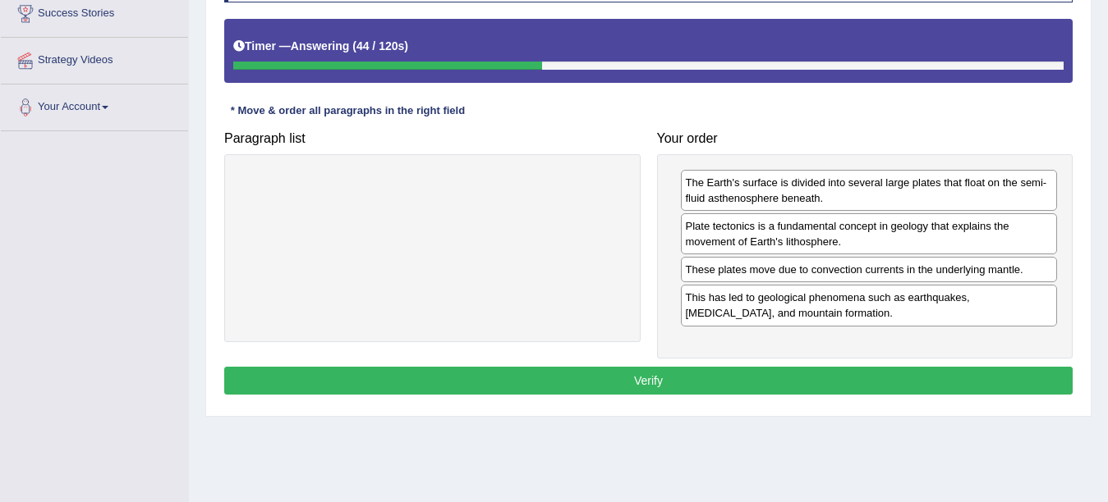
click at [567, 392] on button "Verify" at bounding box center [648, 381] width 848 height 28
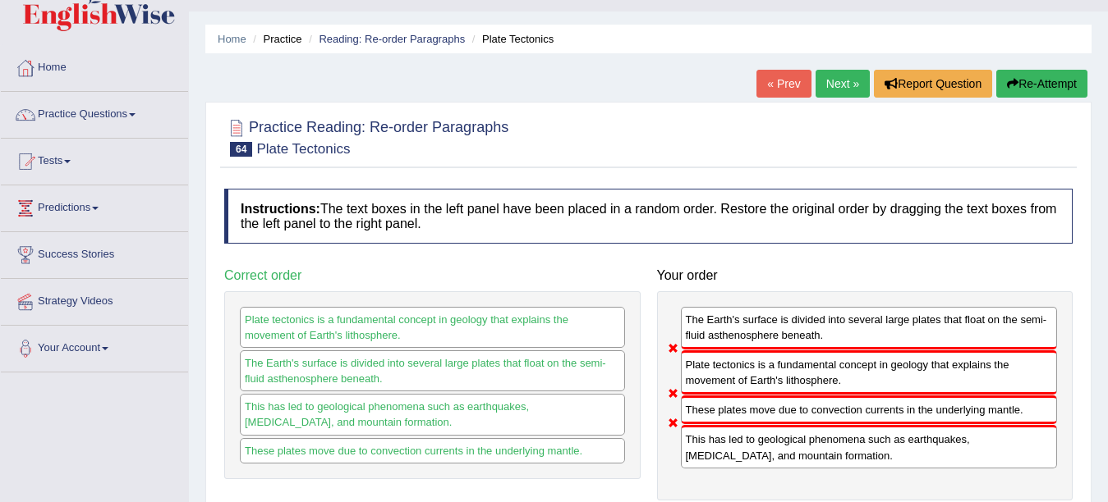
scroll to position [0, 0]
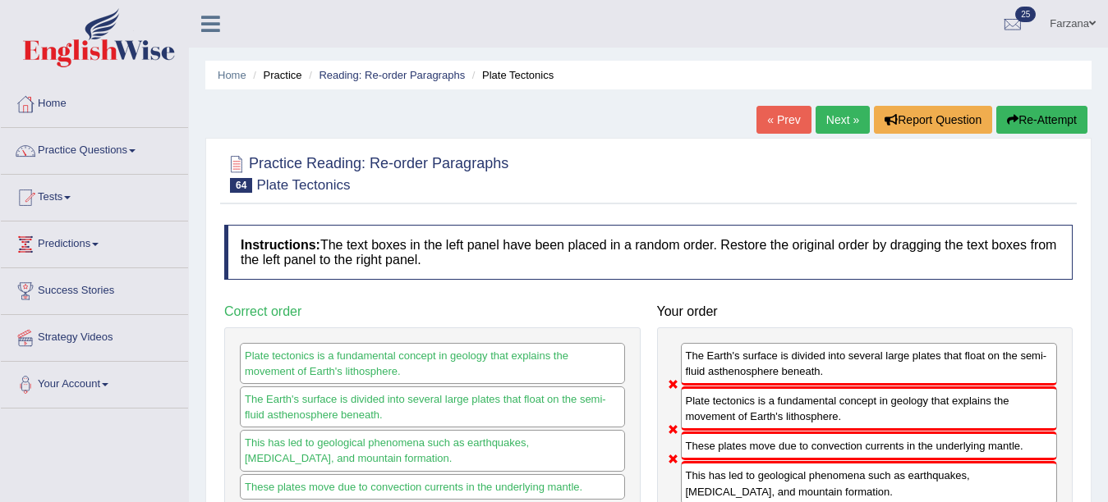
click at [822, 126] on link "Next »" at bounding box center [842, 120] width 54 height 28
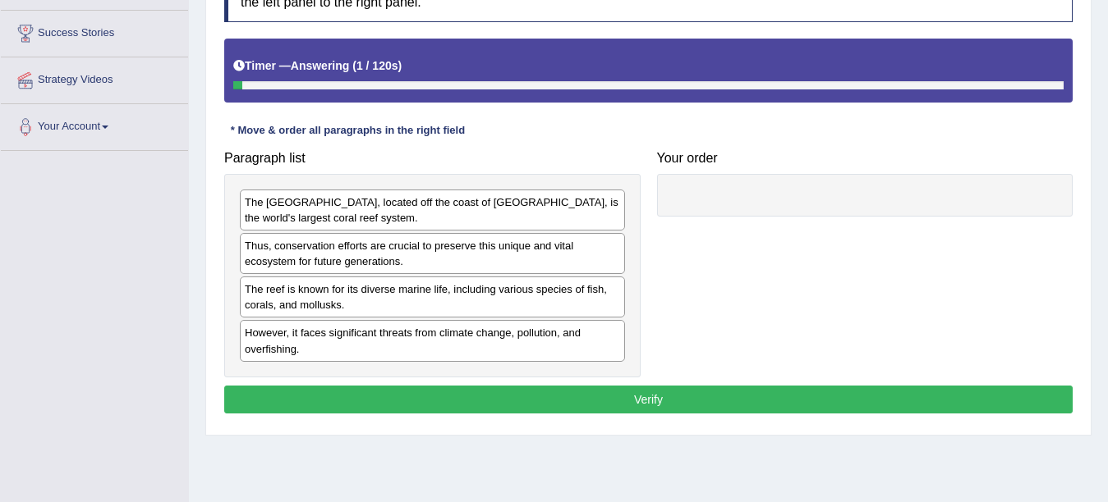
scroll to position [258, 0]
